Goal: Find specific page/section: Find specific page/section

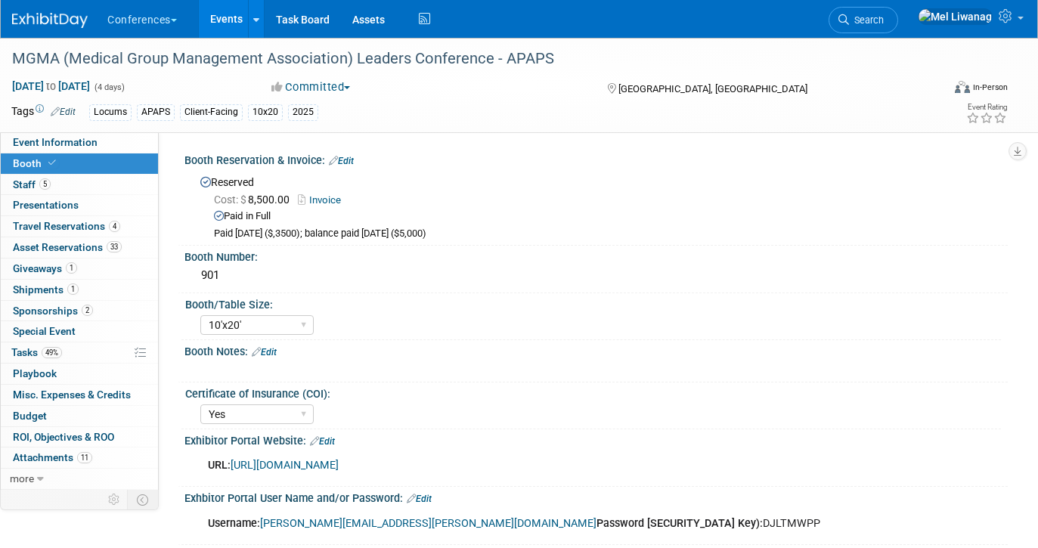
select select "10'x20'"
select select "Yes"
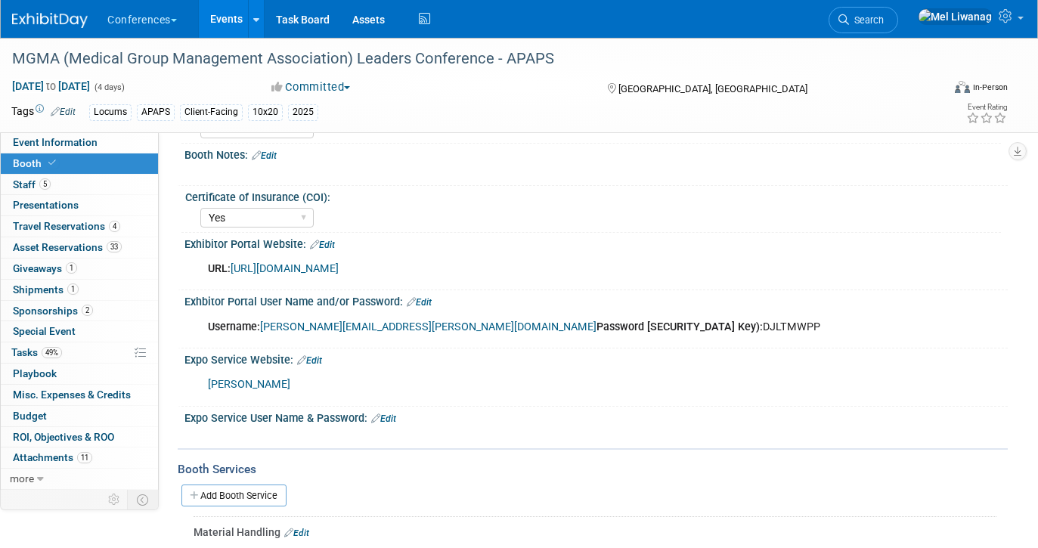
click at [54, 13] on img at bounding box center [50, 20] width 76 height 15
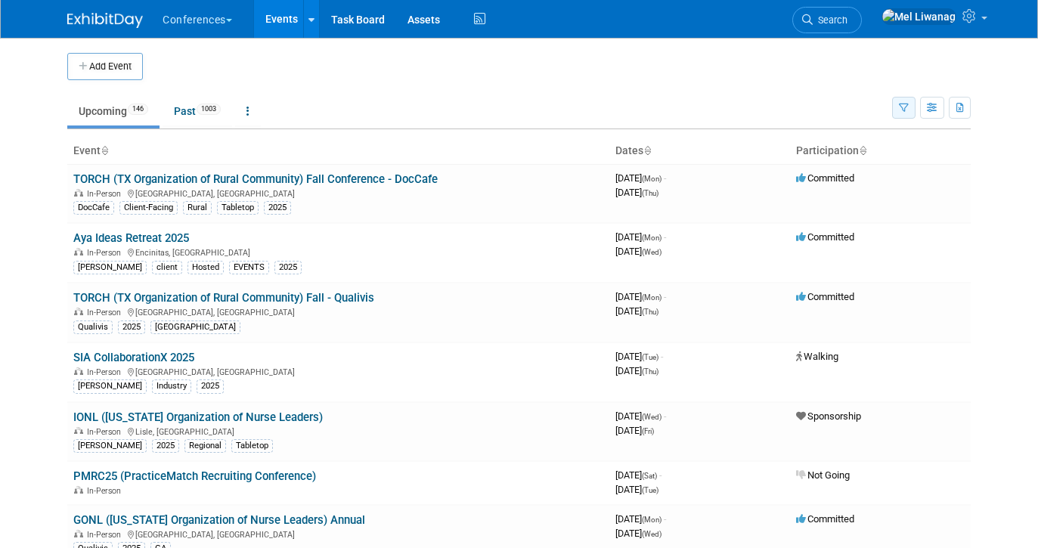
click at [905, 110] on icon "button" at bounding box center [904, 109] width 10 height 10
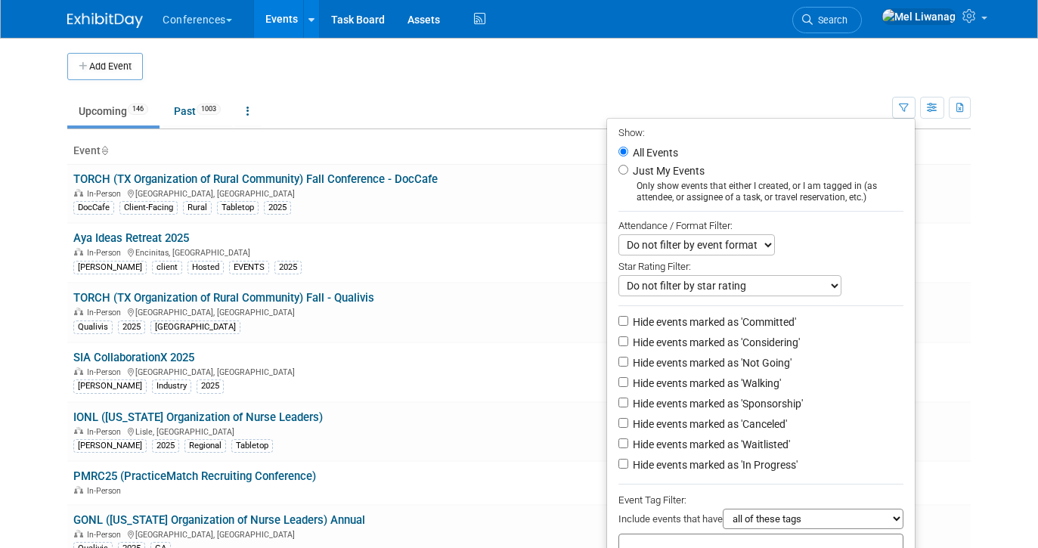
click at [639, 178] on label "Just My Events" at bounding box center [667, 170] width 75 height 15
click at [628, 175] on input "Just My Events" at bounding box center [623, 170] width 10 height 10
radio input "true"
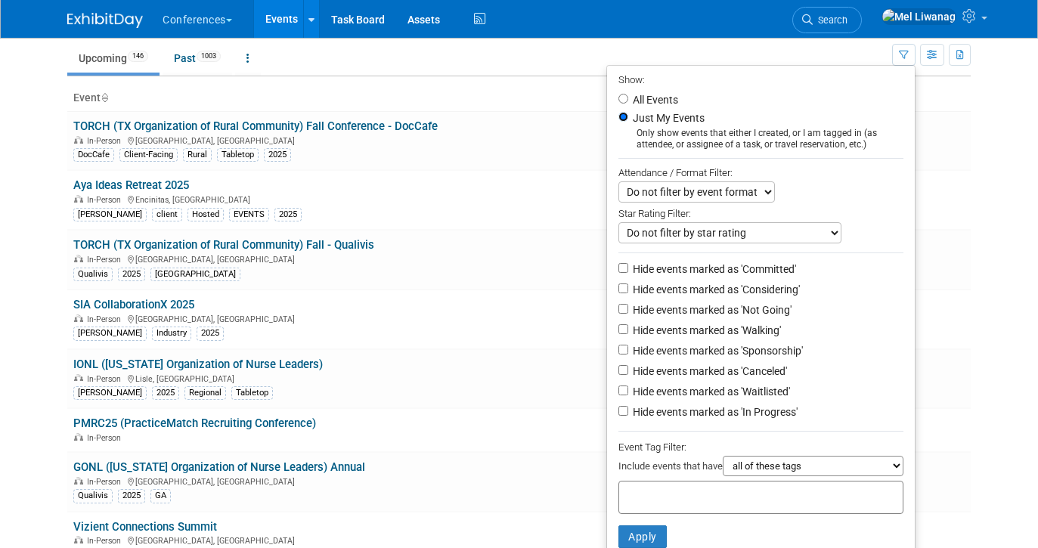
scroll to position [62, 0]
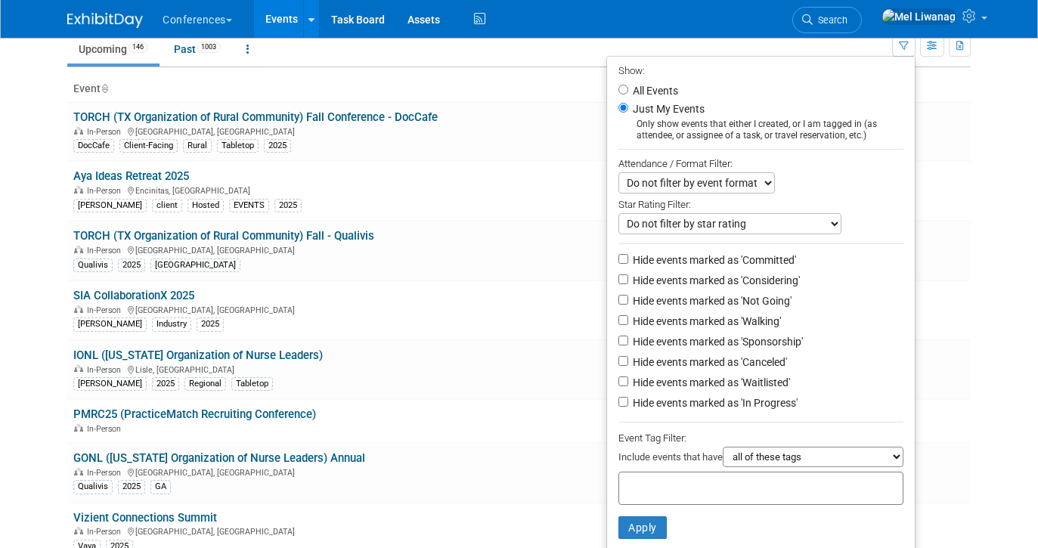
click at [741, 300] on label "Hide events marked as 'Not Going'" at bounding box center [711, 300] width 162 height 15
click at [628, 300] on input "Hide events marked as 'Not Going'" at bounding box center [623, 300] width 10 height 10
checkbox input "true"
click at [738, 385] on label "Hide events marked as 'Waitlisted'" at bounding box center [710, 382] width 160 height 15
click at [628, 385] on input "Hide events marked as 'Waitlisted'" at bounding box center [623, 381] width 10 height 10
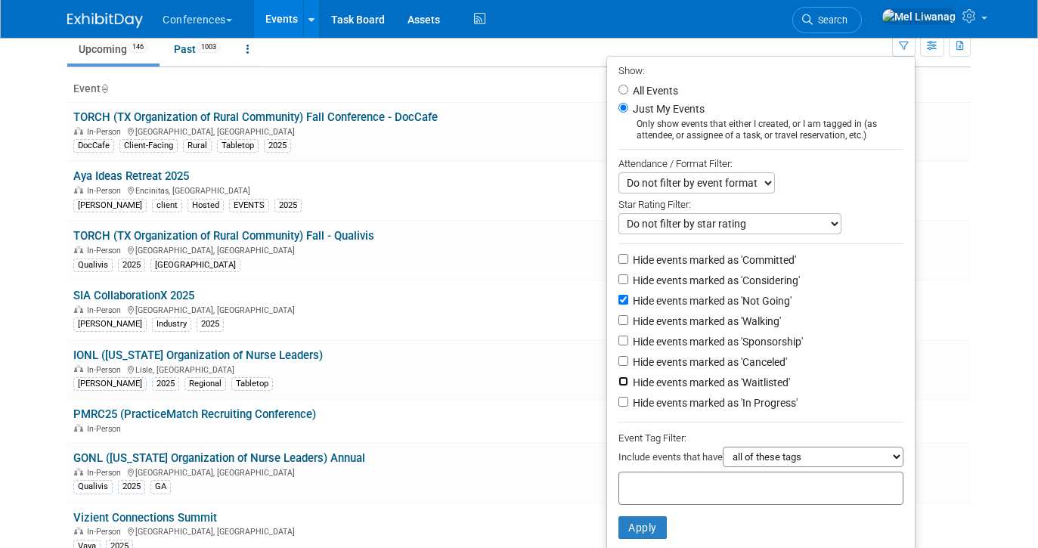
checkbox input "true"
click at [738, 370] on label "Hide events marked as 'Canceled'" at bounding box center [708, 361] width 157 height 15
click at [628, 366] on input "Hide events marked as 'Canceled'" at bounding box center [623, 361] width 10 height 10
checkbox input "true"
click at [629, 527] on button "Apply" at bounding box center [642, 527] width 48 height 23
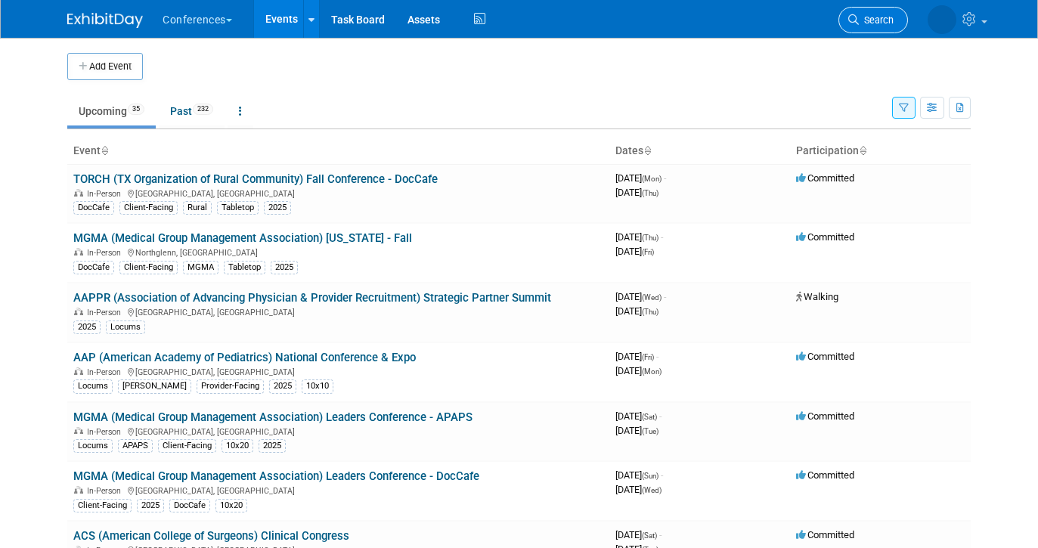
click at [866, 14] on span "Search" at bounding box center [876, 19] width 35 height 11
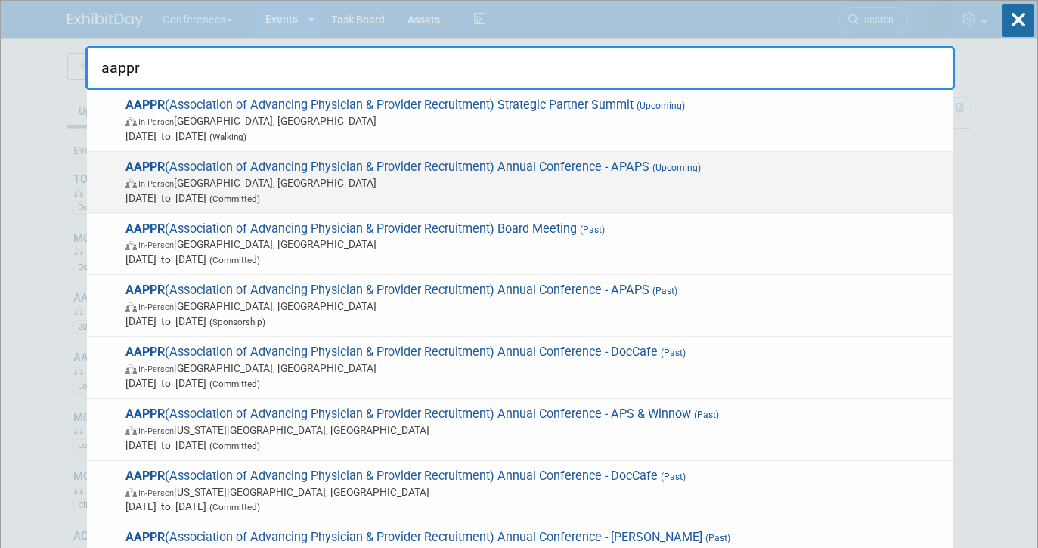
type input "aappr"
click at [701, 176] on span "In-Person Lake Buena Vista, FL" at bounding box center [535, 182] width 820 height 15
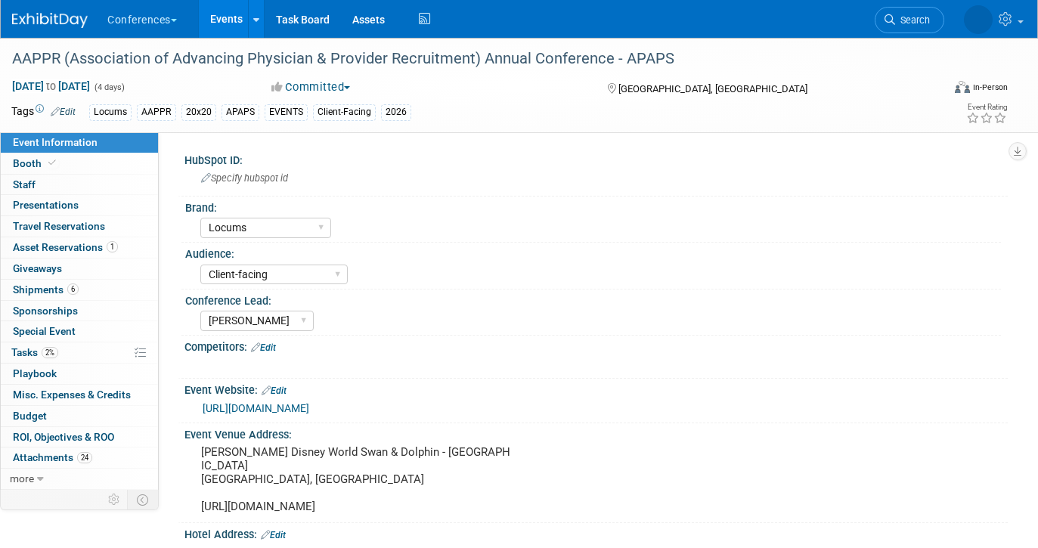
select select "Locums"
select select "Client-facing"
select select "Mel"
click at [76, 159] on link "Booth" at bounding box center [79, 163] width 157 height 20
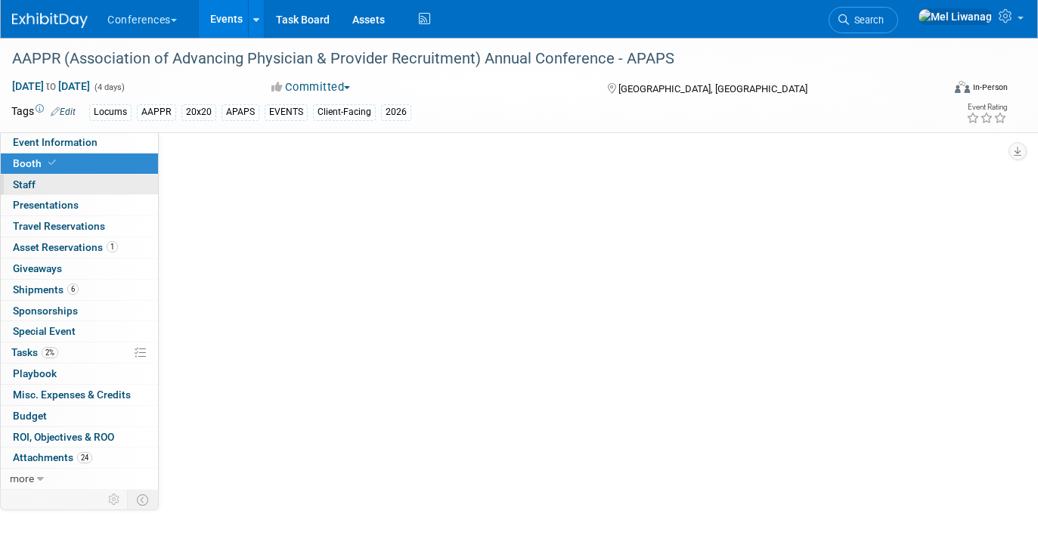
select select "20'x30'"
select select "Yes"
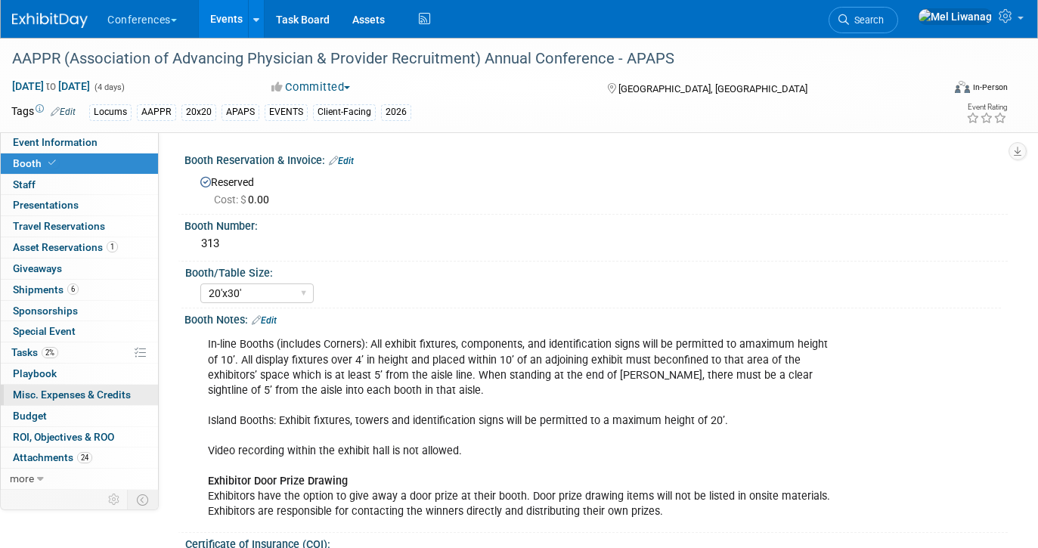
click at [87, 396] on span "Misc. Expenses & Credits 0" at bounding box center [72, 394] width 118 height 12
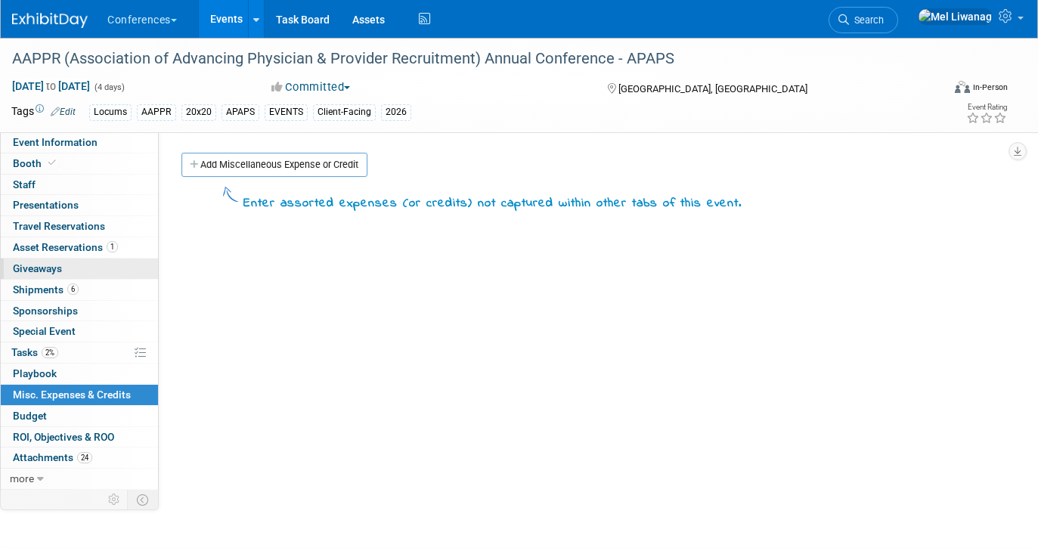
click at [88, 273] on link "0 Giveaways 0" at bounding box center [79, 268] width 157 height 20
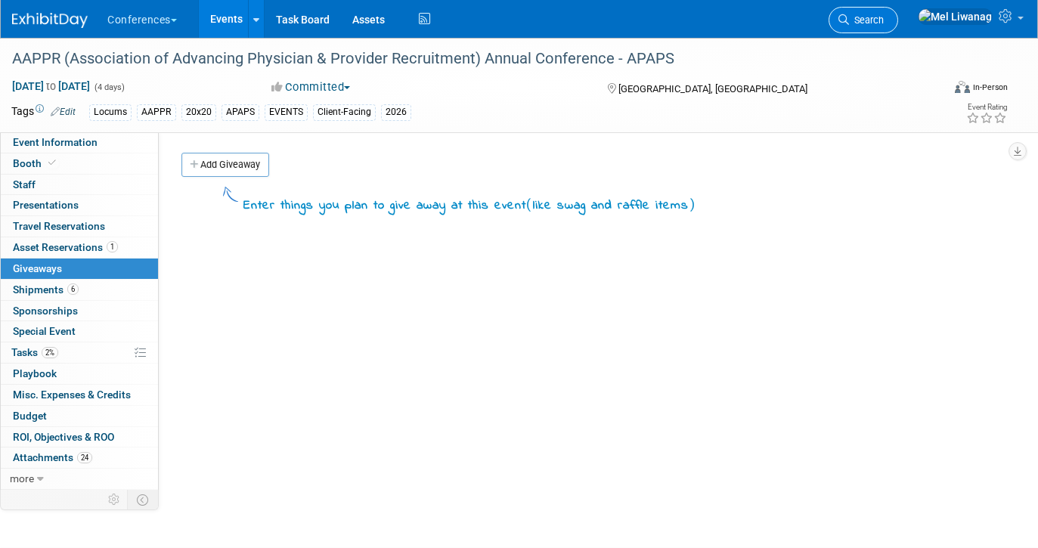
click at [884, 23] on span "Search" at bounding box center [866, 19] width 35 height 11
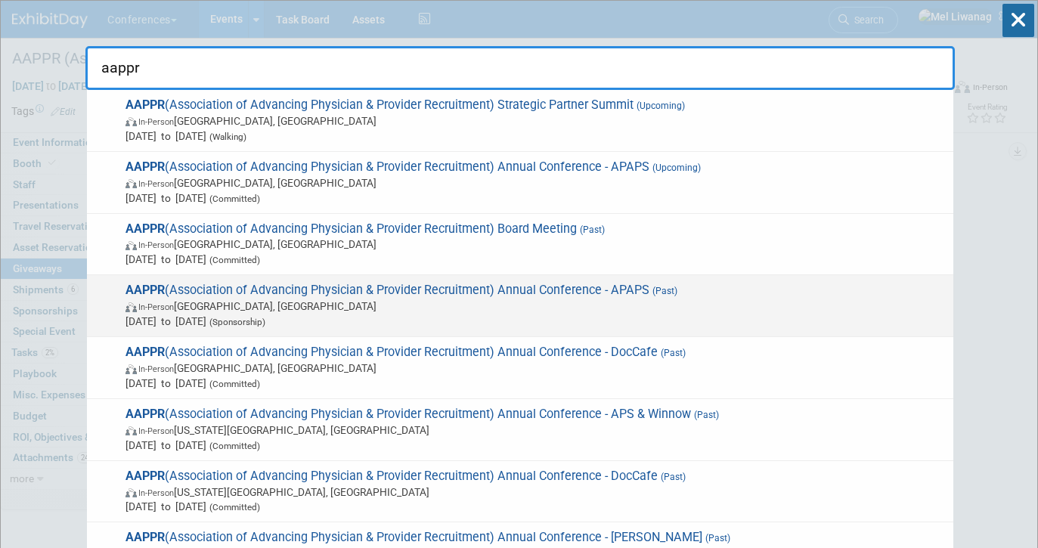
type input "aappr"
click at [701, 279] on div "AAPPR (Association of Advancing Physician & Provider Recruitment) Annual Confer…" at bounding box center [520, 306] width 866 height 62
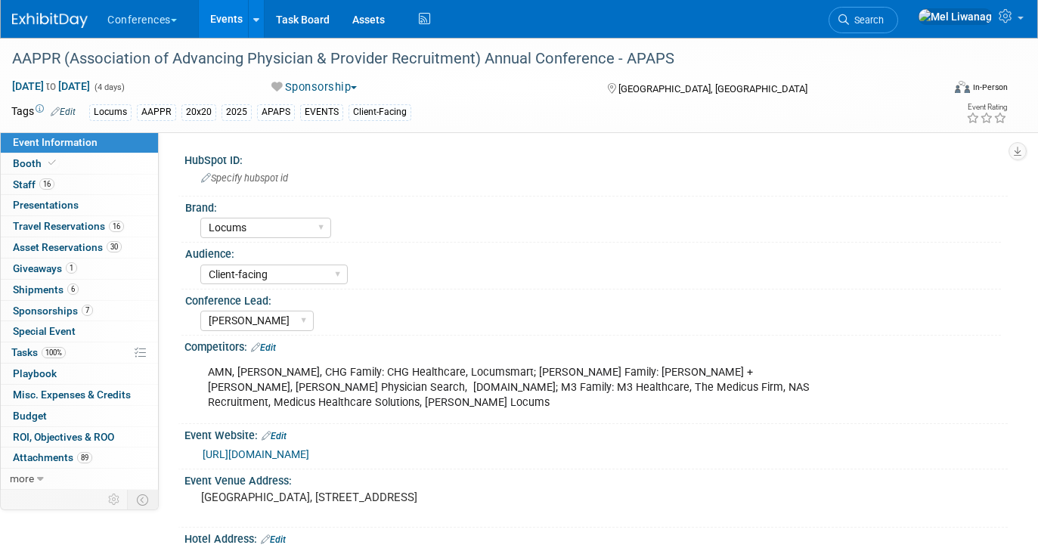
select select "Locums"
select select "Client-facing"
select select "Mel"
click at [74, 150] on link "Event Information" at bounding box center [79, 142] width 157 height 20
select select "Locums"
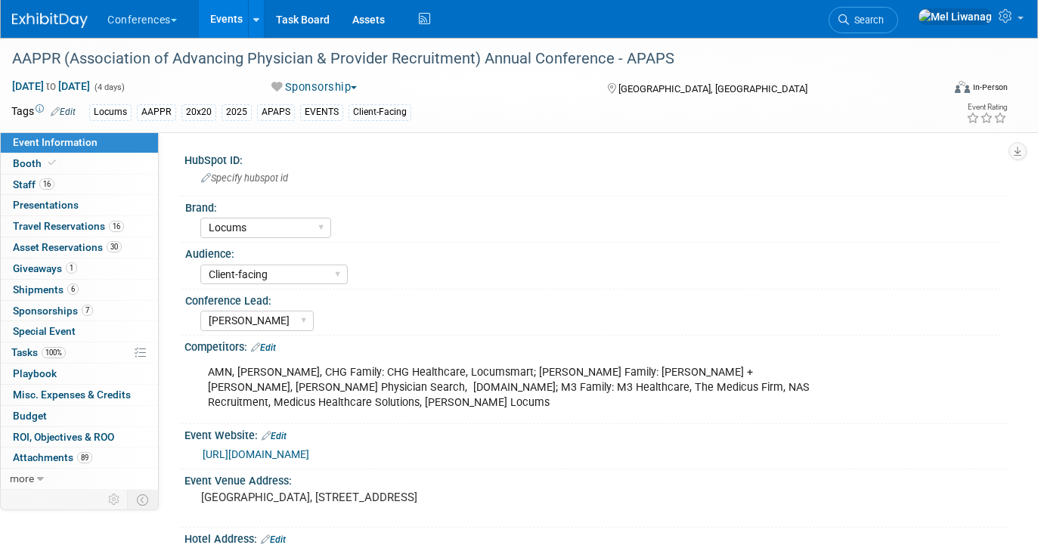
select select "Client-facing"
select select "Mel"
click at [74, 163] on link "Booth" at bounding box center [79, 163] width 157 height 20
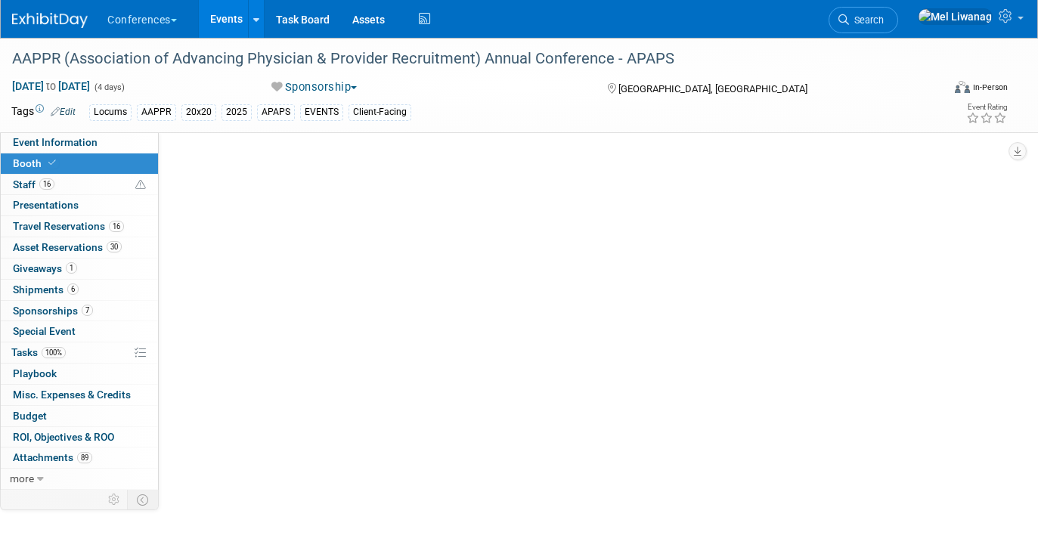
select select "20'x20'"
select select "Yes"
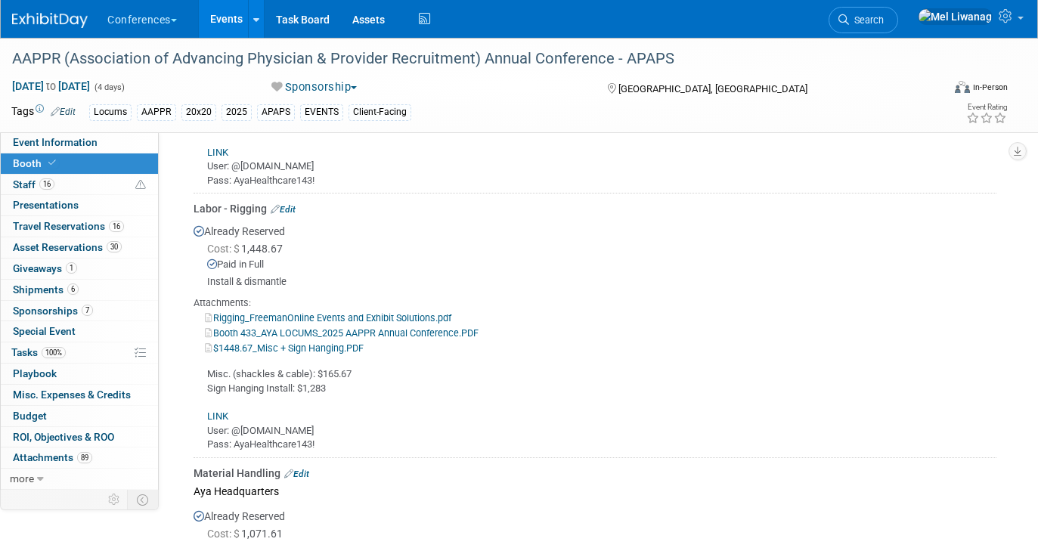
scroll to position [1386, 0]
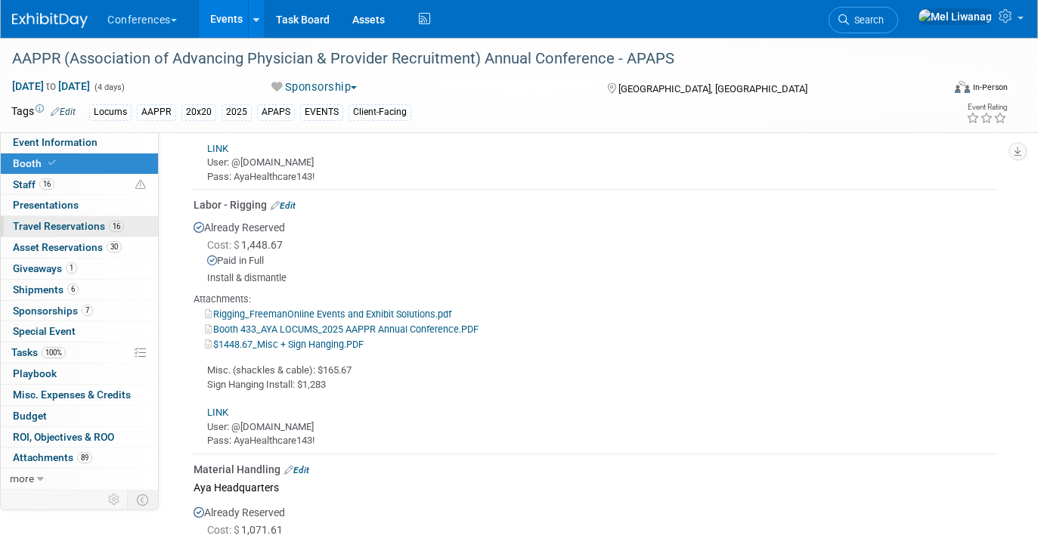
click at [109, 229] on span "16" at bounding box center [116, 226] width 15 height 11
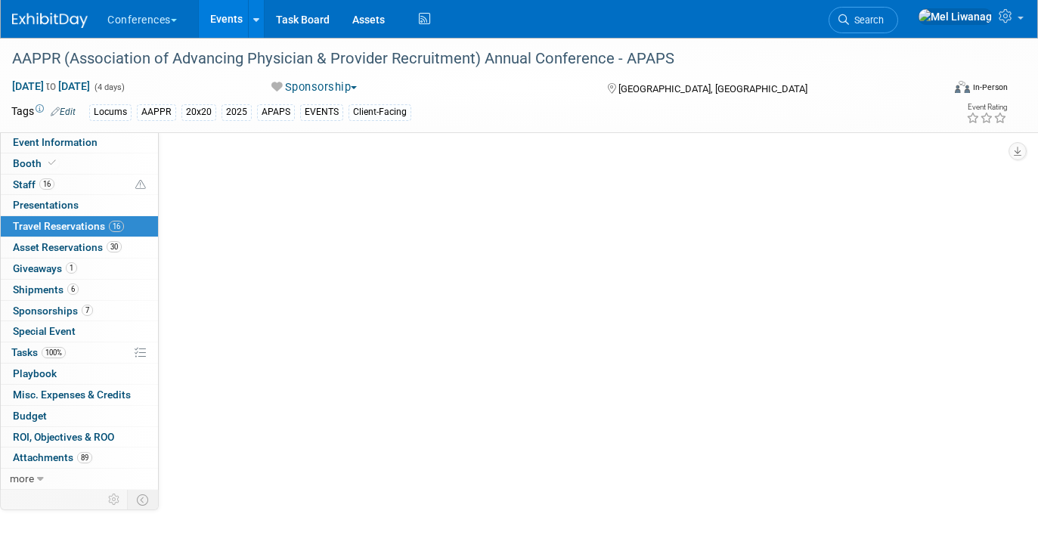
scroll to position [0, 0]
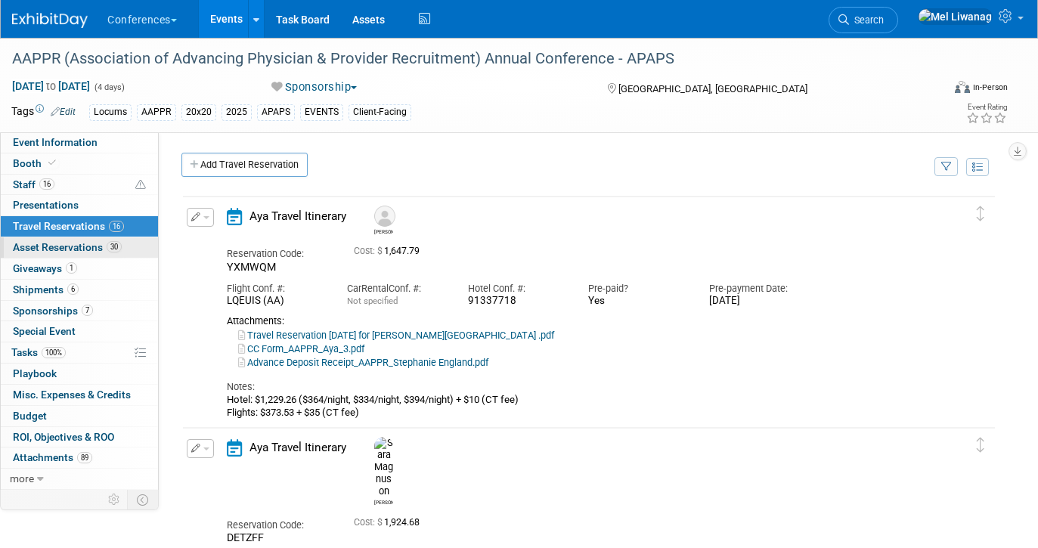
click at [104, 248] on span "Asset Reservations 30" at bounding box center [67, 247] width 109 height 12
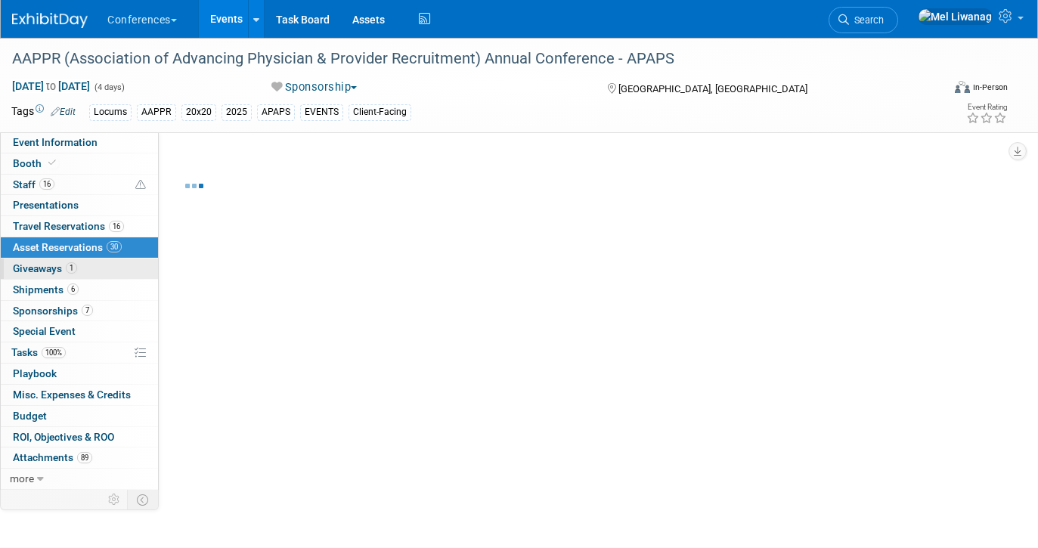
click at [91, 266] on link "1 Giveaways 1" at bounding box center [79, 268] width 157 height 20
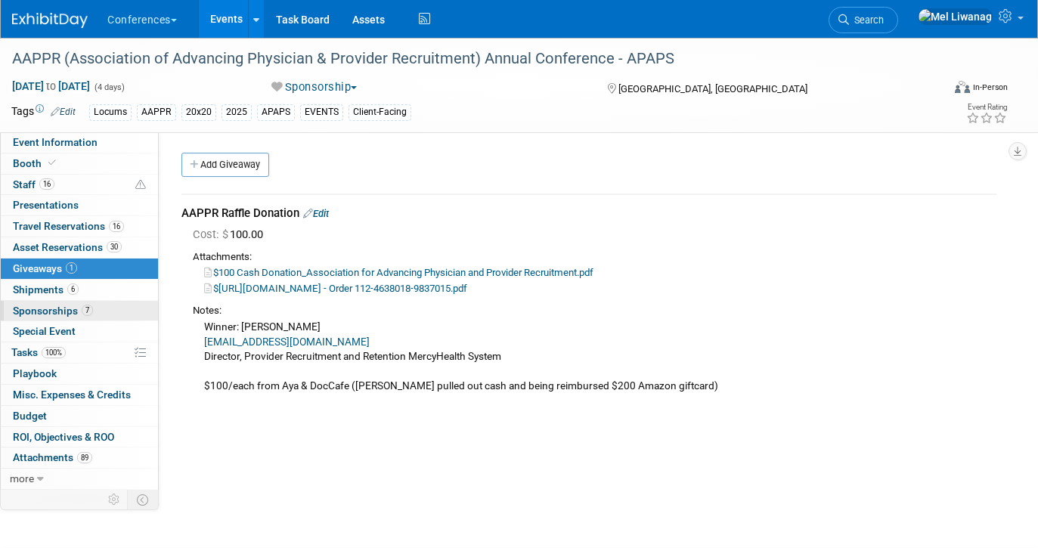
click at [82, 307] on span "7" at bounding box center [87, 310] width 11 height 11
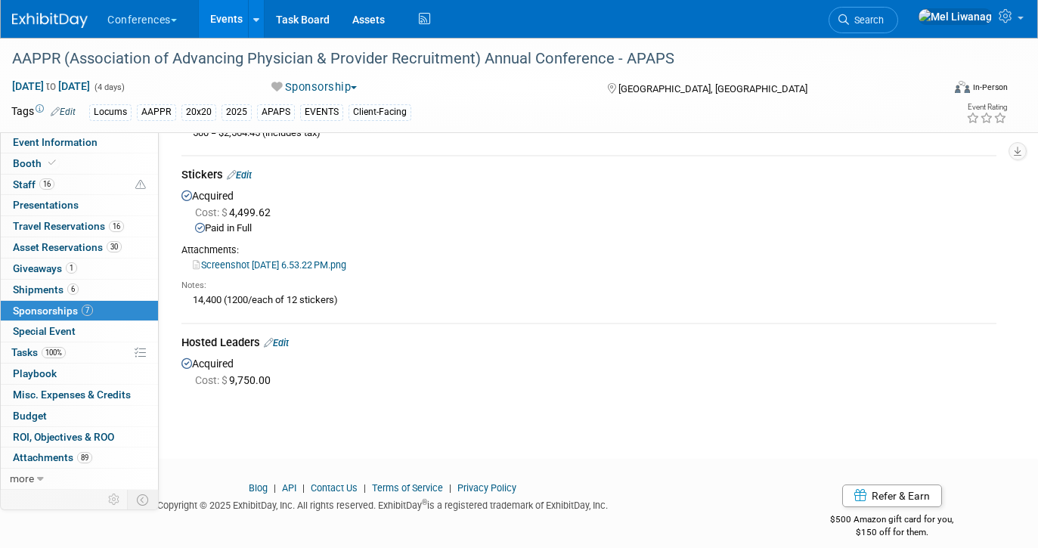
scroll to position [890, 0]
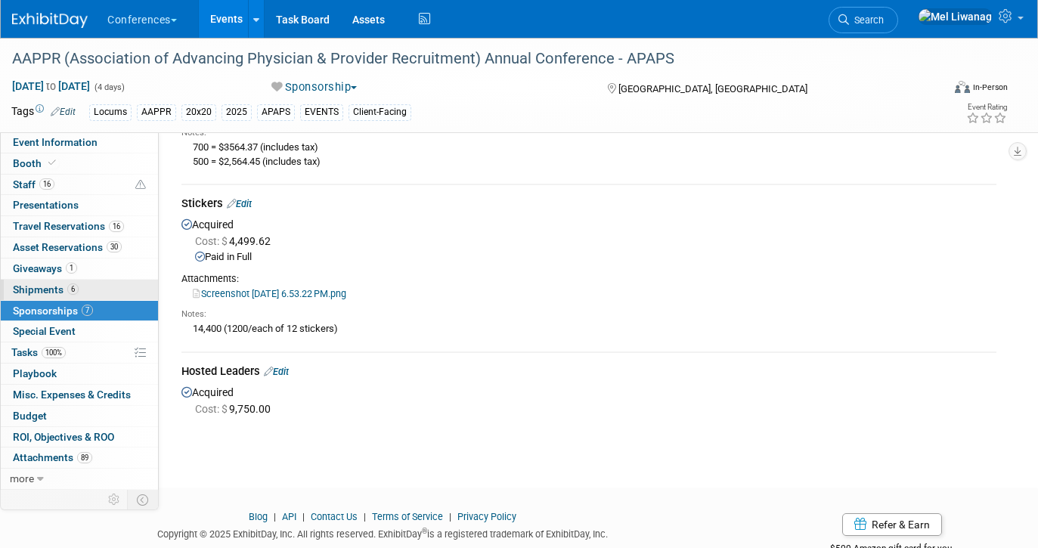
click at [111, 280] on link "6 Shipments 6" at bounding box center [79, 290] width 157 height 20
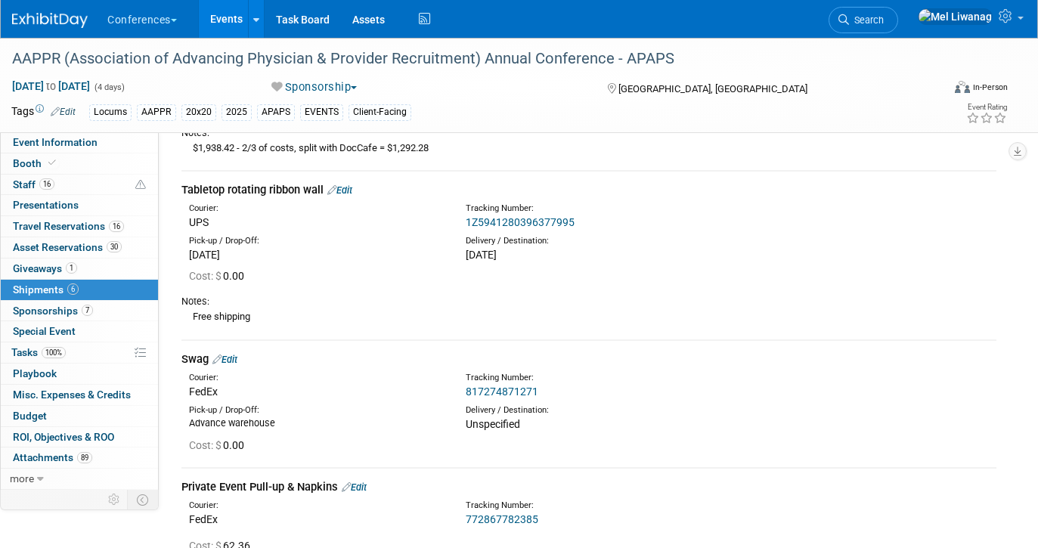
scroll to position [668, 0]
drag, startPoint x: 322, startPoint y: 184, endPoint x: 186, endPoint y: 172, distance: 136.6
click at [186, 172] on td "Tabletop rotating ribbon wall Edit Courier: UPS Tracking Number: 1Z594128039637…" at bounding box center [588, 253] width 815 height 169
copy div "Tabletop rotating ribbon wall"
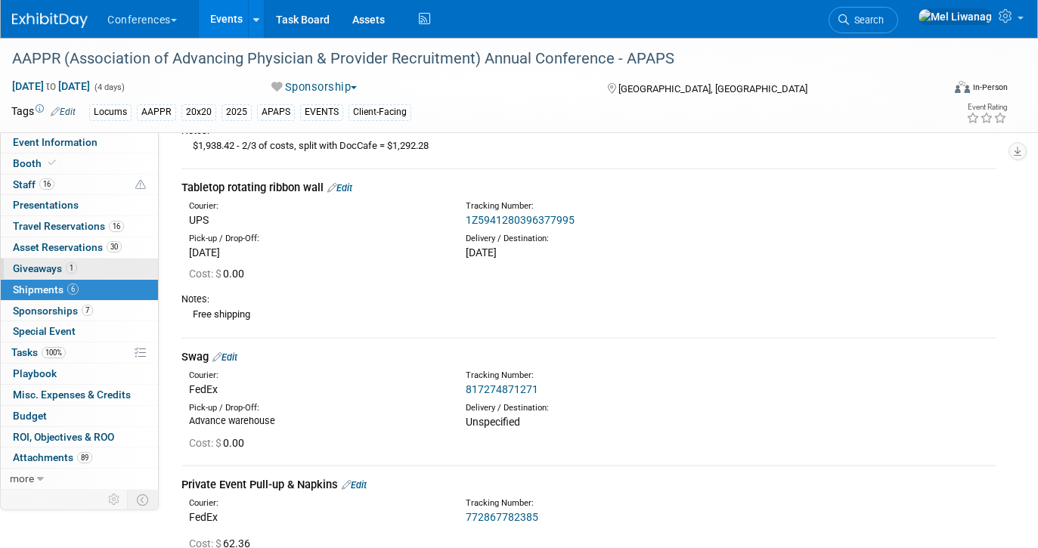
click at [59, 265] on span "Giveaways 1" at bounding box center [45, 268] width 64 height 12
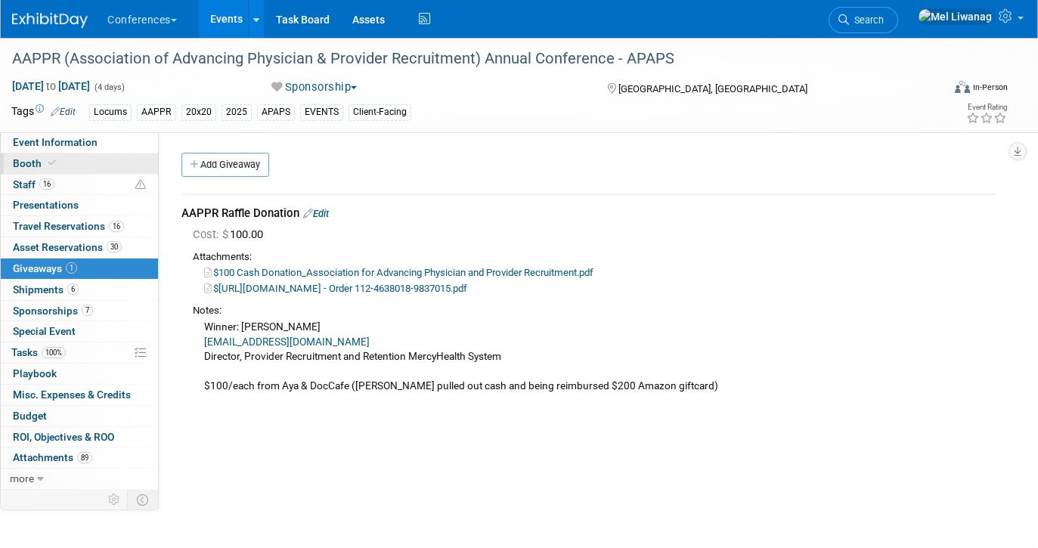
click at [82, 163] on link "Booth" at bounding box center [79, 163] width 157 height 20
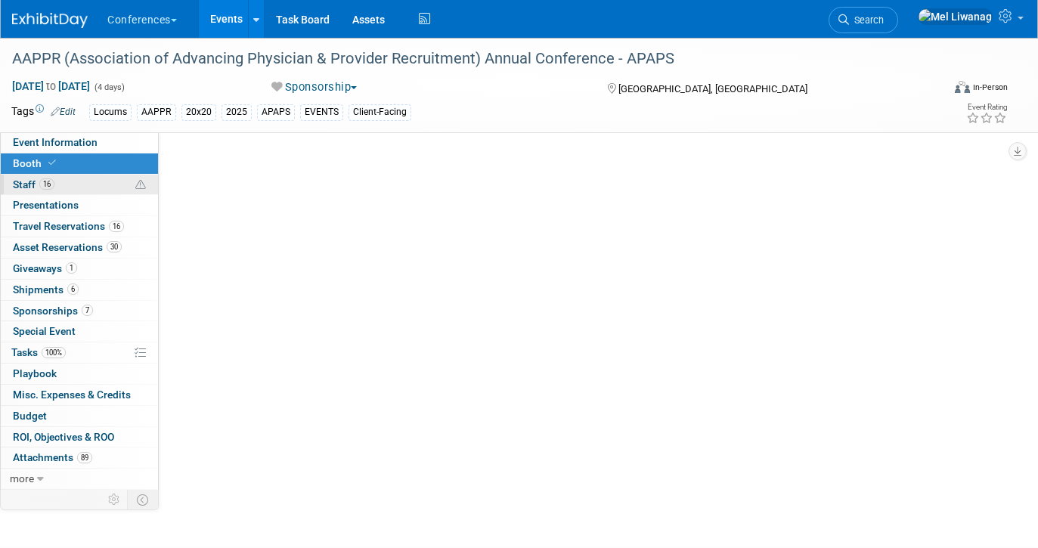
select select "20'x20'"
select select "Yes"
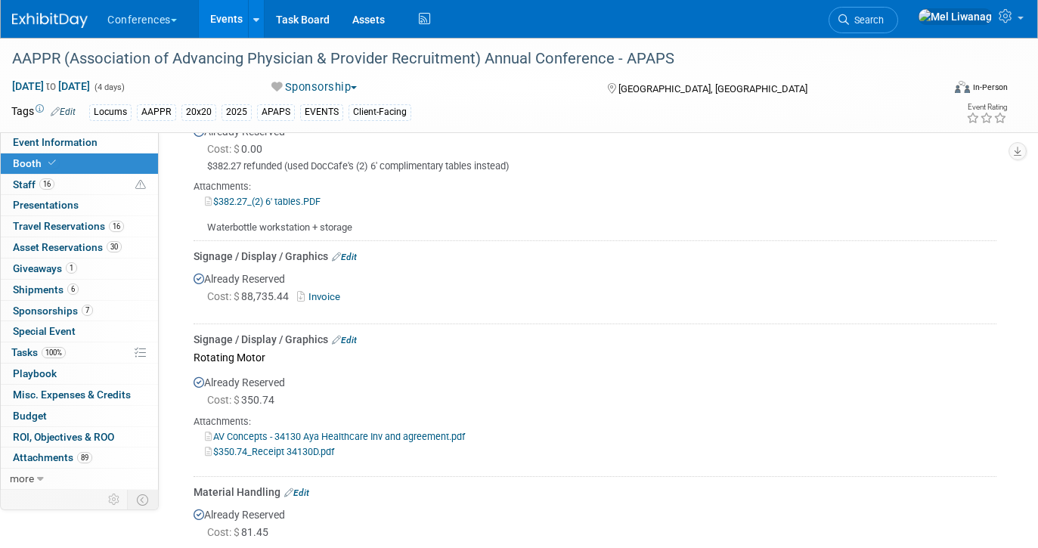
scroll to position [2115, 0]
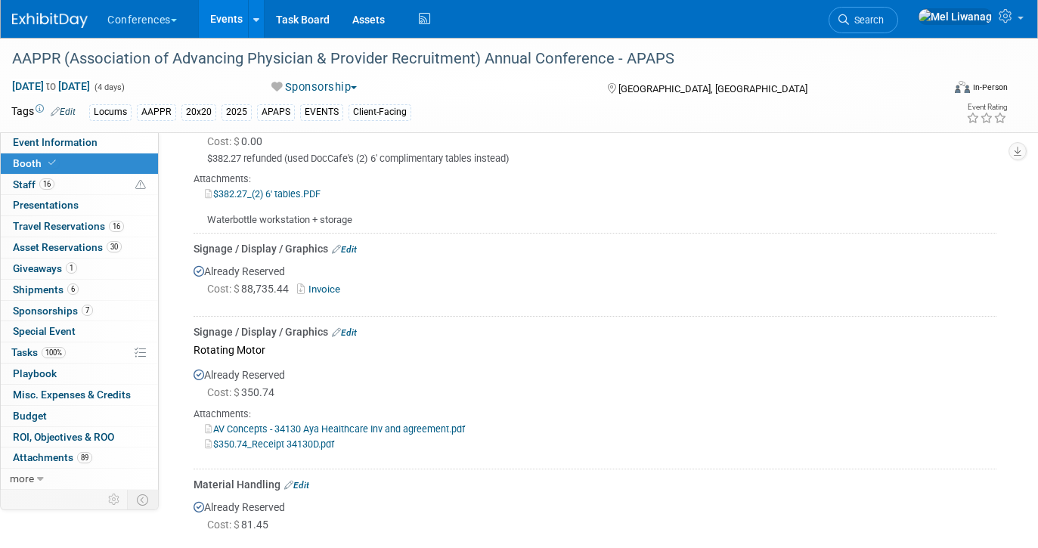
click at [34, 19] on img at bounding box center [50, 20] width 76 height 15
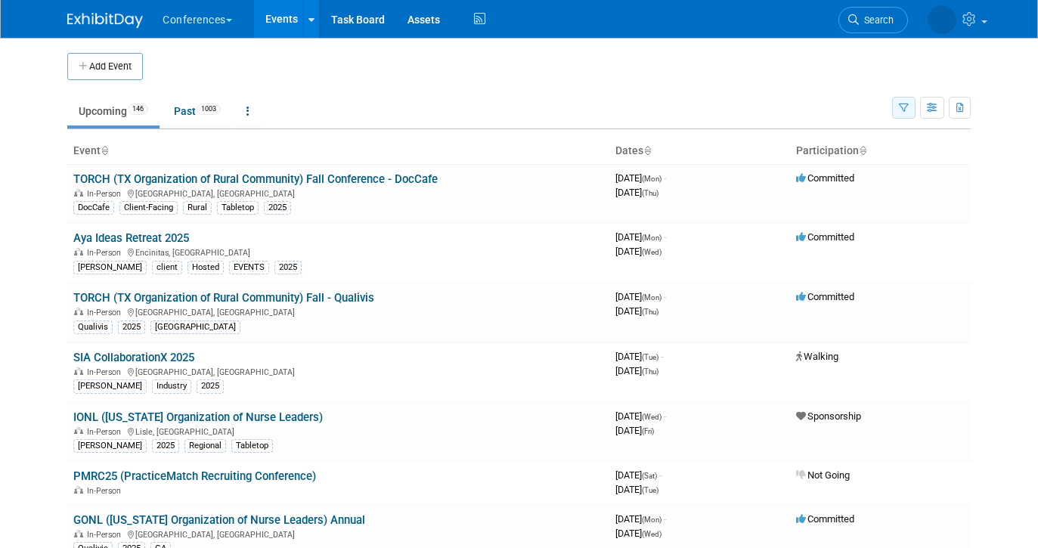
click at [900, 107] on icon "button" at bounding box center [904, 109] width 10 height 10
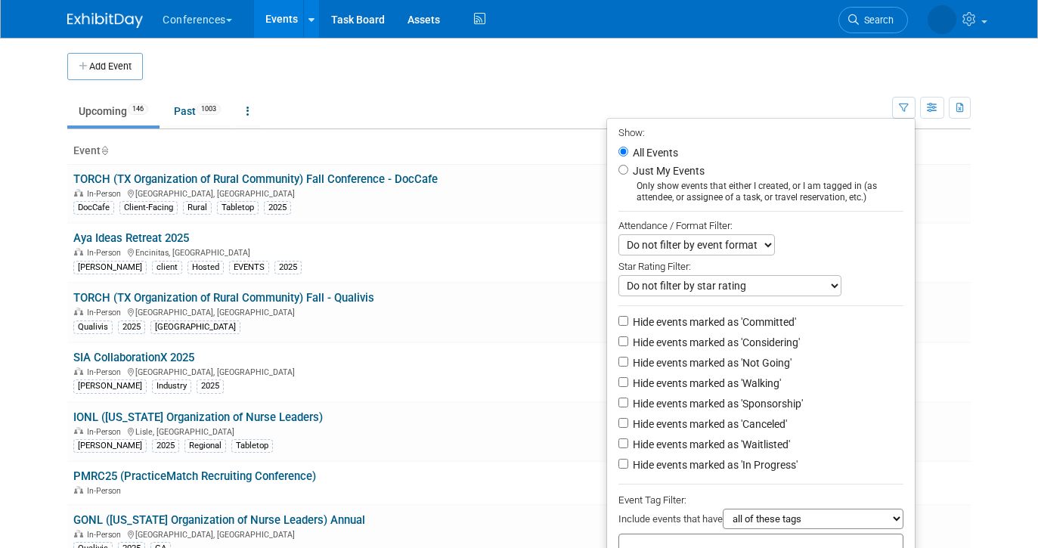
click at [655, 168] on label "Just My Events" at bounding box center [667, 170] width 75 height 15
click at [628, 168] on input "Just My Events" at bounding box center [623, 170] width 10 height 10
radio input "true"
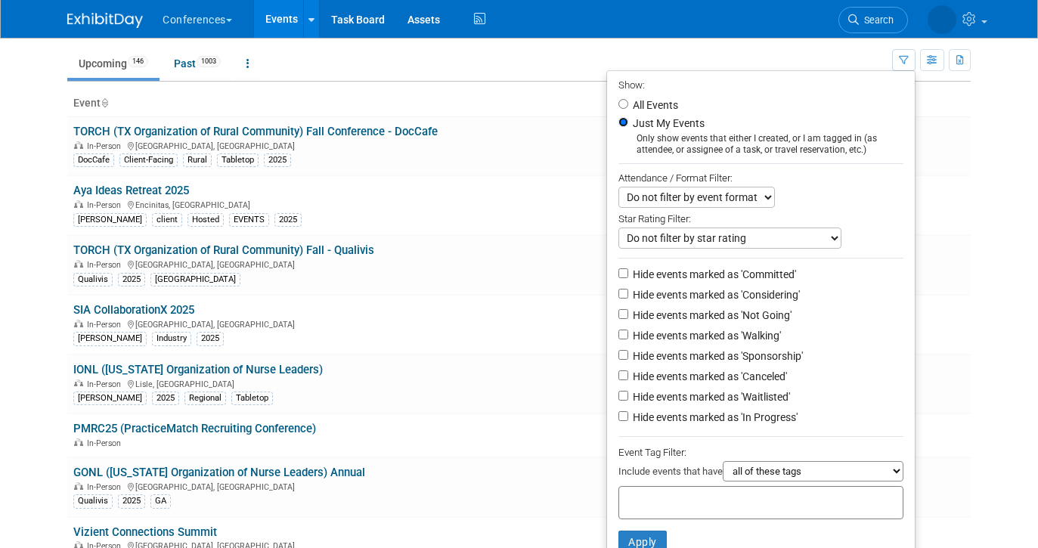
scroll to position [67, 0]
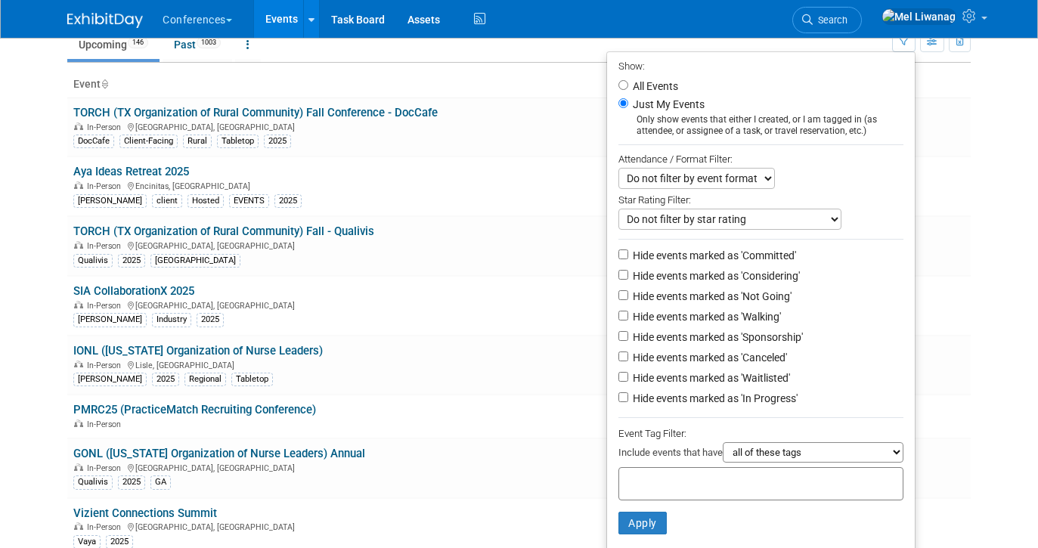
click at [757, 292] on label "Hide events marked as 'Not Going'" at bounding box center [711, 296] width 162 height 15
click at [628, 292] on input "Hide events marked as 'Not Going'" at bounding box center [623, 295] width 10 height 10
checkbox input "true"
click at [757, 374] on label "Hide events marked as 'Waitlisted'" at bounding box center [710, 377] width 160 height 15
click at [628, 374] on input "Hide events marked as 'Waitlisted'" at bounding box center [623, 377] width 10 height 10
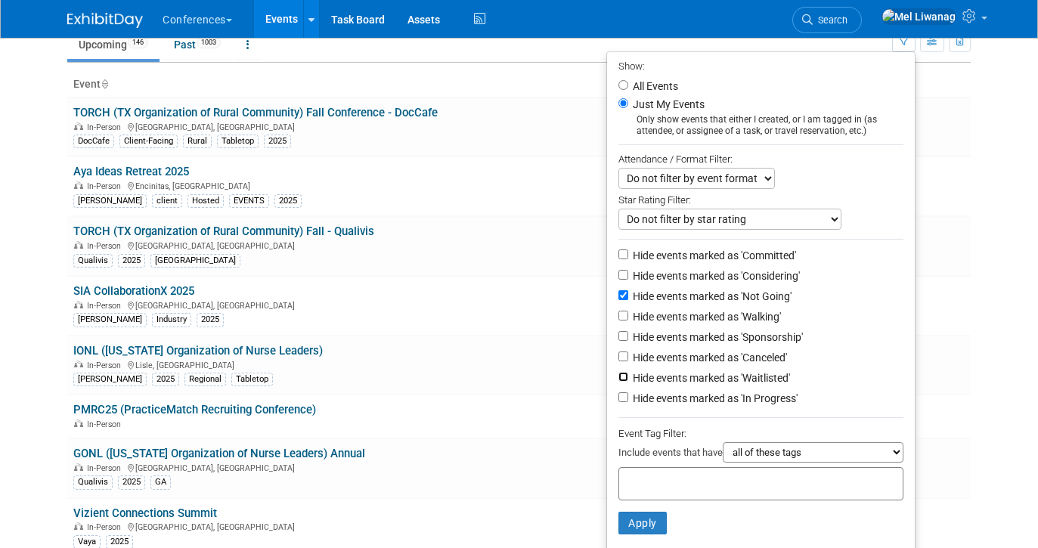
checkbox input "true"
click at [757, 365] on label "Hide events marked as 'Canceled'" at bounding box center [708, 357] width 157 height 15
click at [628, 361] on input "Hide events marked as 'Canceled'" at bounding box center [623, 356] width 10 height 10
checkbox input "true"
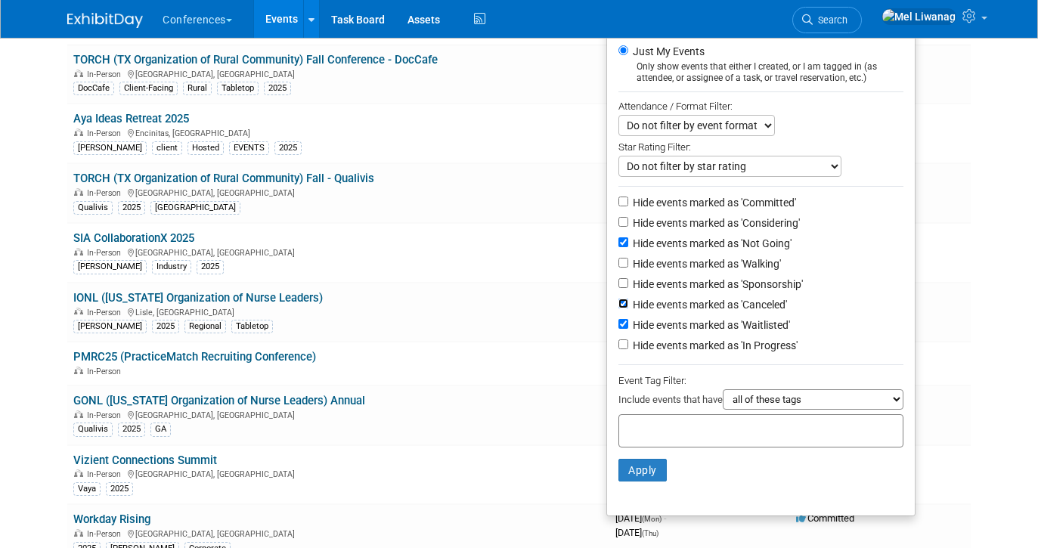
scroll to position [134, 0]
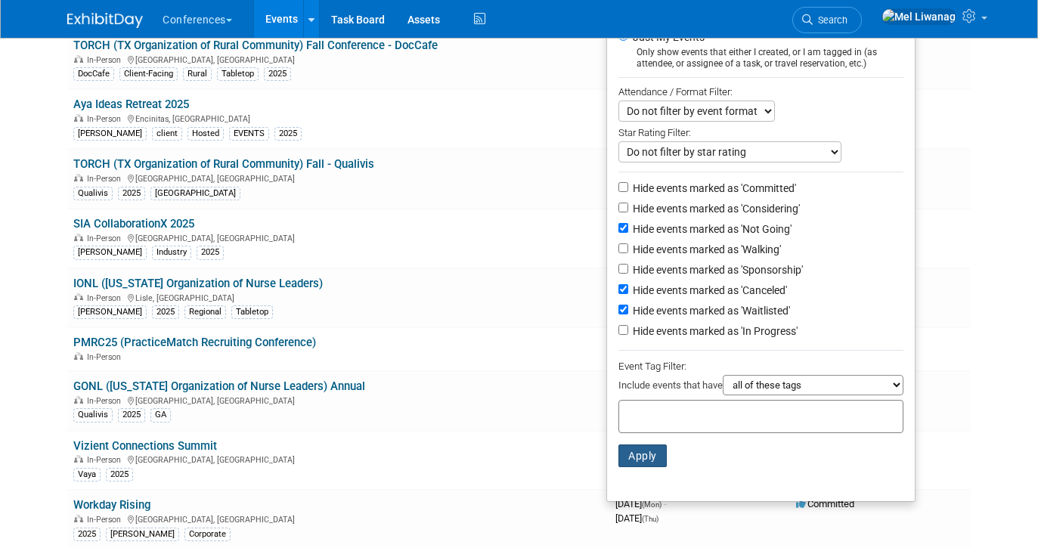
click at [651, 462] on button "Apply" at bounding box center [642, 455] width 48 height 23
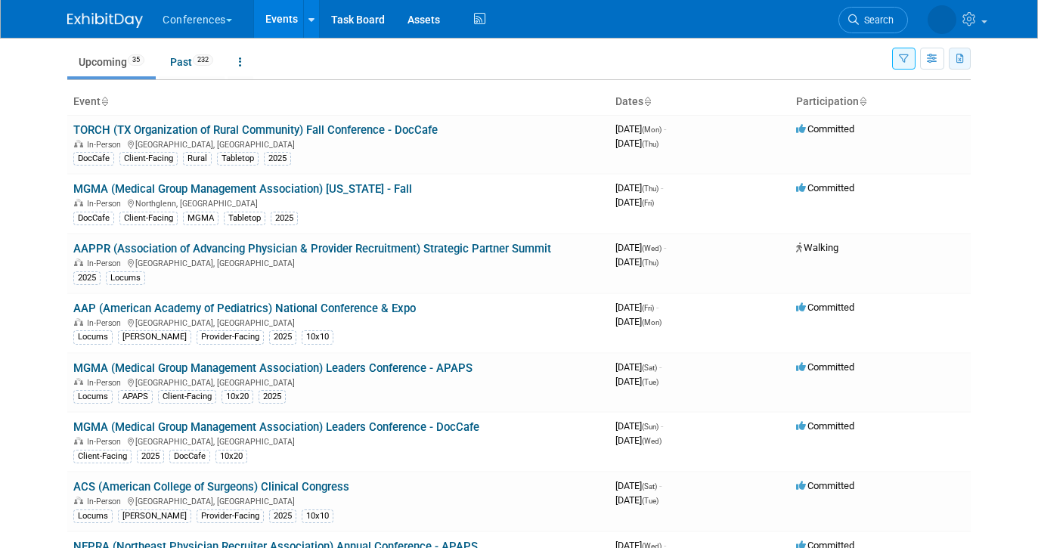
scroll to position [56, 0]
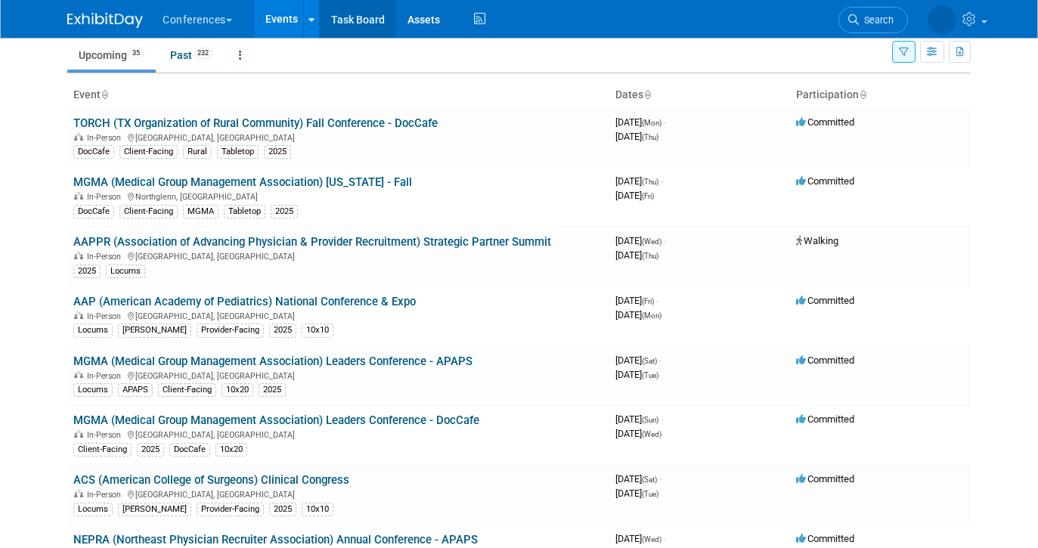
click at [336, 25] on link "Task Board" at bounding box center [358, 19] width 76 height 38
